Goal: Task Accomplishment & Management: Manage account settings

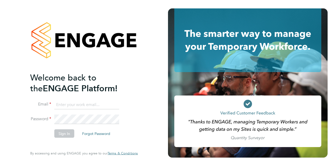
type input "[PERSON_NAME][EMAIL_ADDRESS][DOMAIN_NAME]"
click at [63, 134] on button "Sign In" at bounding box center [64, 133] width 20 height 8
click at [65, 132] on button "Sign In" at bounding box center [64, 133] width 20 height 8
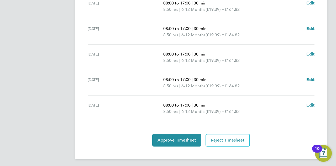
scroll to position [213, 0]
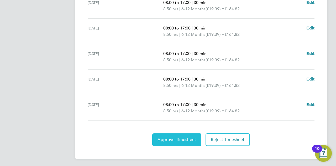
click at [165, 137] on span "Approve Timesheet" at bounding box center [177, 139] width 39 height 5
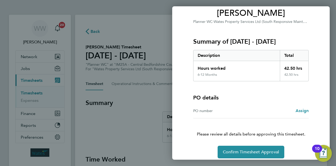
scroll to position [49, 0]
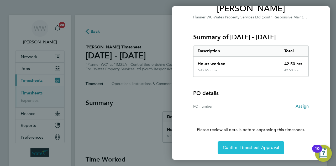
click at [247, 145] on span "Confirm Timesheet Approval" at bounding box center [251, 147] width 56 height 5
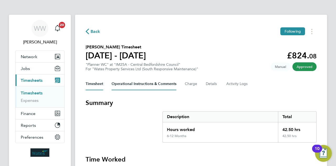
click at [140, 84] on Comments-tab "Operational Instructions & Comments" at bounding box center [144, 83] width 65 height 13
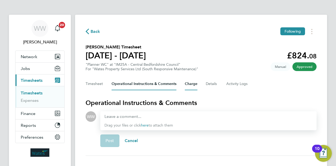
click at [188, 83] on button "Charge" at bounding box center [191, 83] width 13 height 13
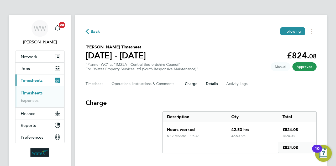
click at [213, 84] on button "Details" at bounding box center [212, 83] width 12 height 13
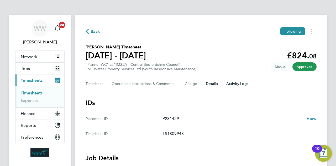
click at [234, 84] on Logs-tab "Activity Logs" at bounding box center [237, 83] width 22 height 13
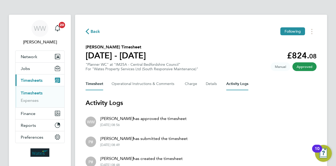
click at [97, 83] on button "Timesheet" at bounding box center [95, 83] width 18 height 13
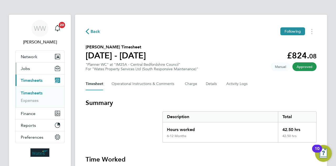
click at [23, 68] on span "Jobs" at bounding box center [25, 68] width 9 height 5
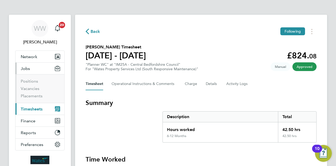
click at [23, 67] on span "Jobs" at bounding box center [25, 68] width 9 height 5
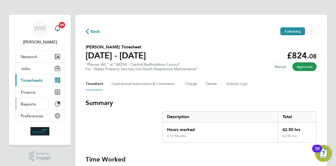
click at [28, 103] on span "Reports" at bounding box center [28, 103] width 15 height 5
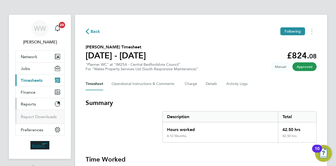
click at [28, 103] on span "Reports" at bounding box center [28, 103] width 15 height 5
